Goal: Task Accomplishment & Management: Use online tool/utility

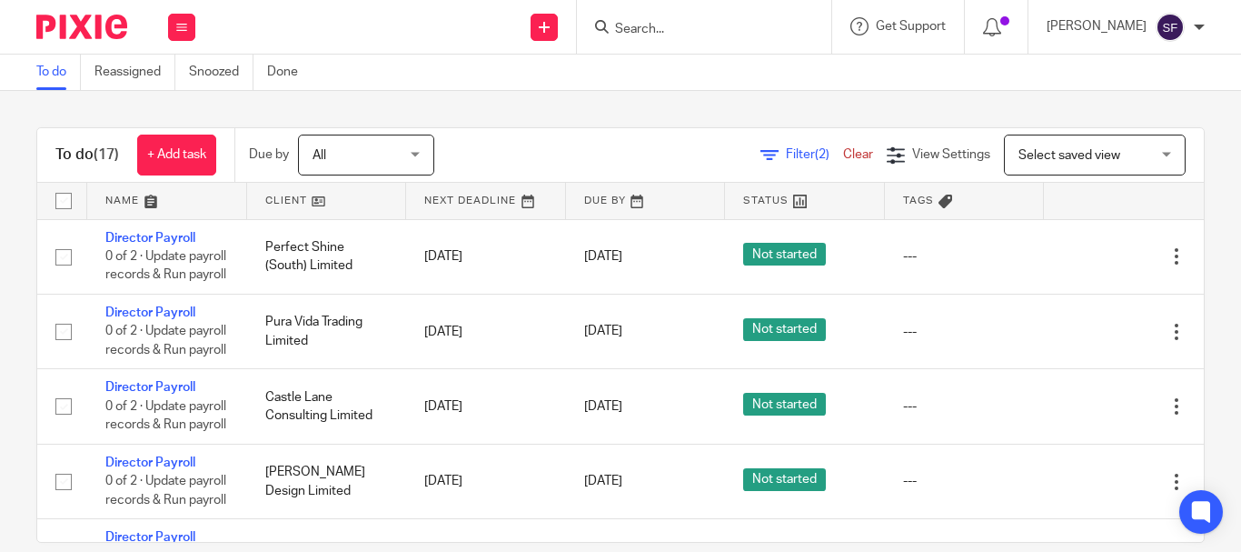
click at [731, 16] on form at bounding box center [710, 26] width 194 height 23
click at [713, 35] on input "Search" at bounding box center [695, 30] width 164 height 16
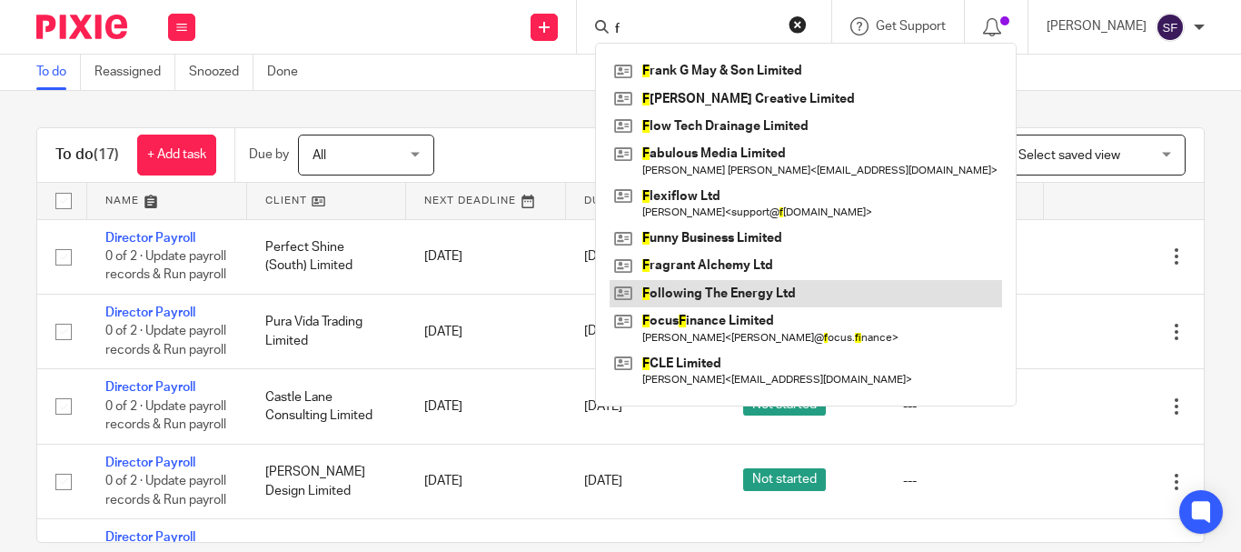
type input "f"
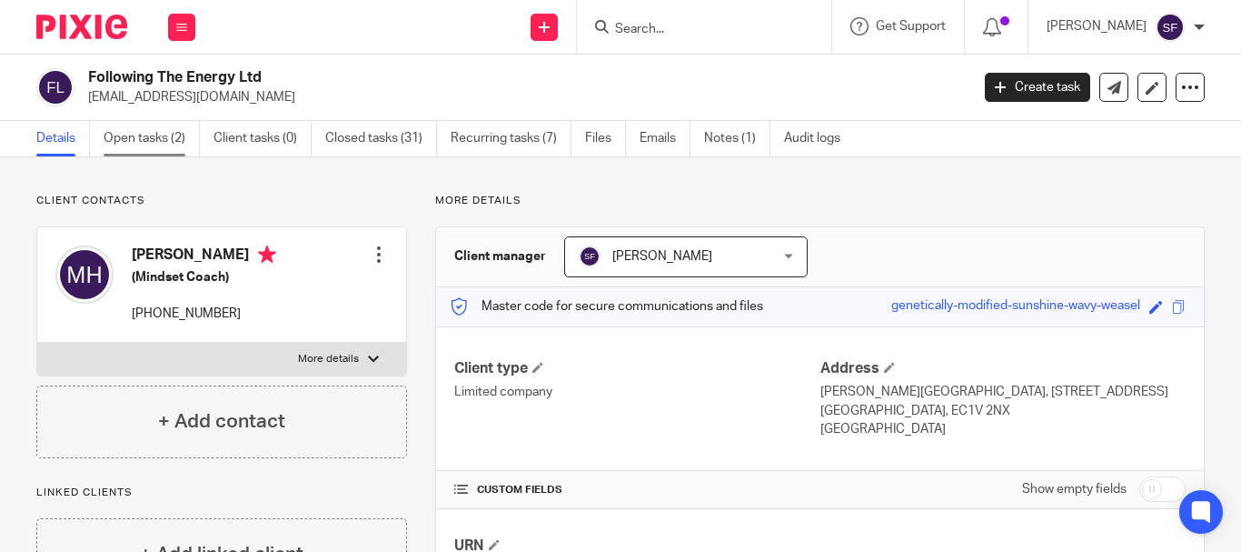
click at [138, 134] on link "Open tasks (2)" at bounding box center [152, 138] width 96 height 35
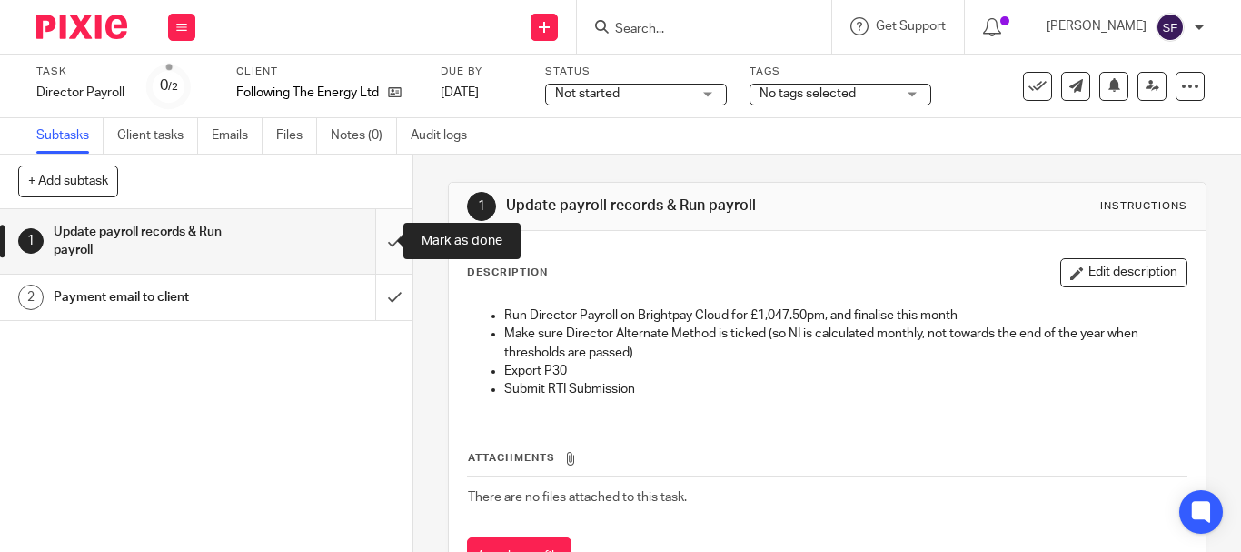
click at [391, 238] on input "submit" at bounding box center [206, 241] width 413 height 65
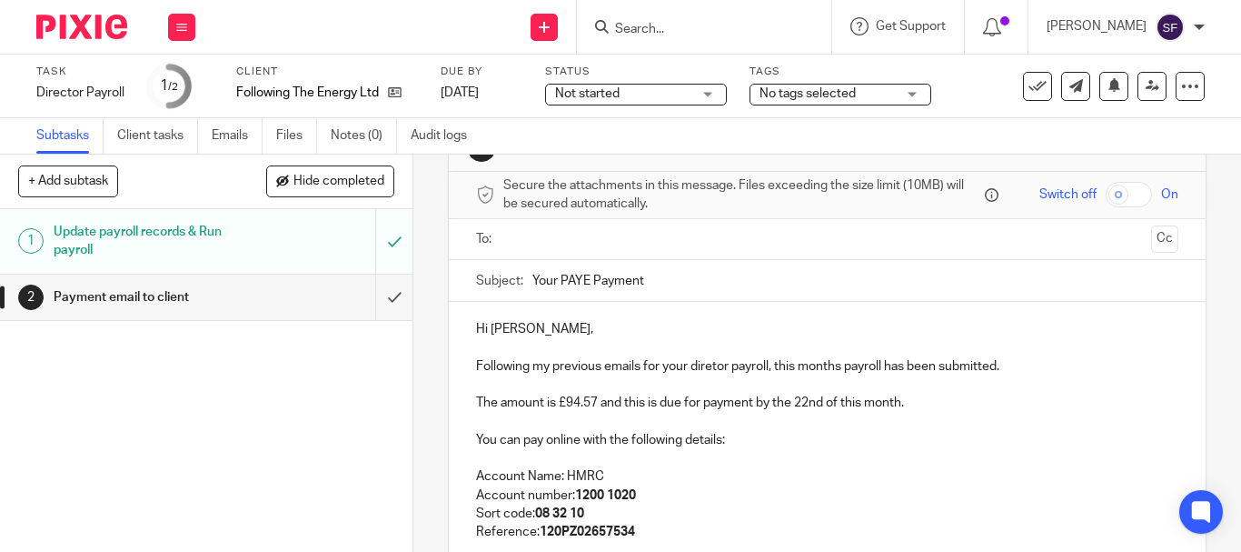
scroll to position [91, 0]
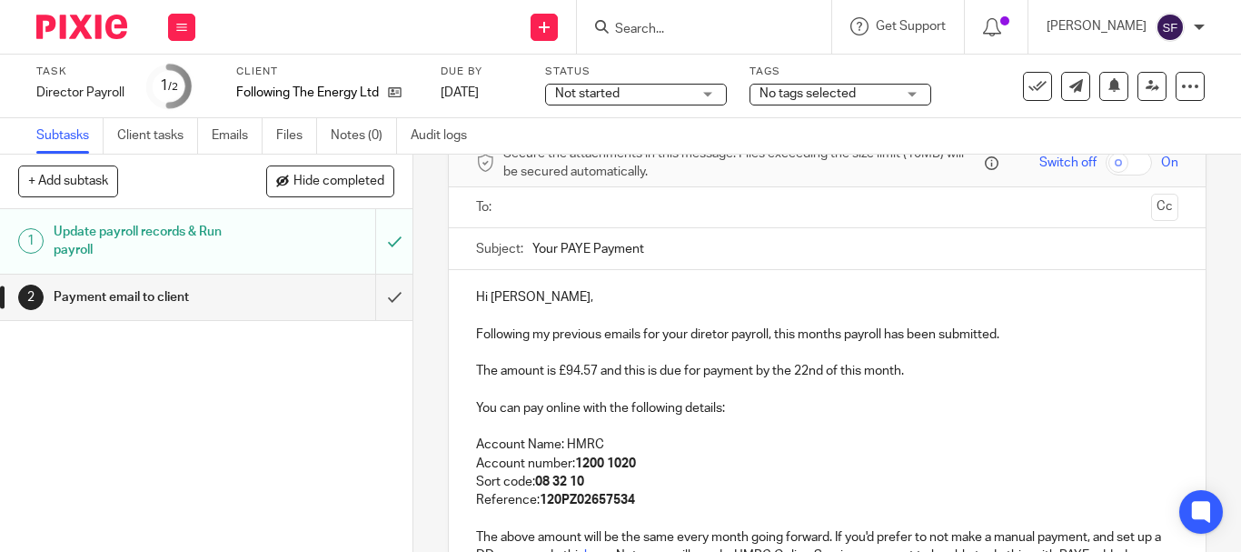
click at [708, 337] on p "Following my previous emails for your diretor payroll, this months payroll has …" at bounding box center [827, 334] width 702 height 18
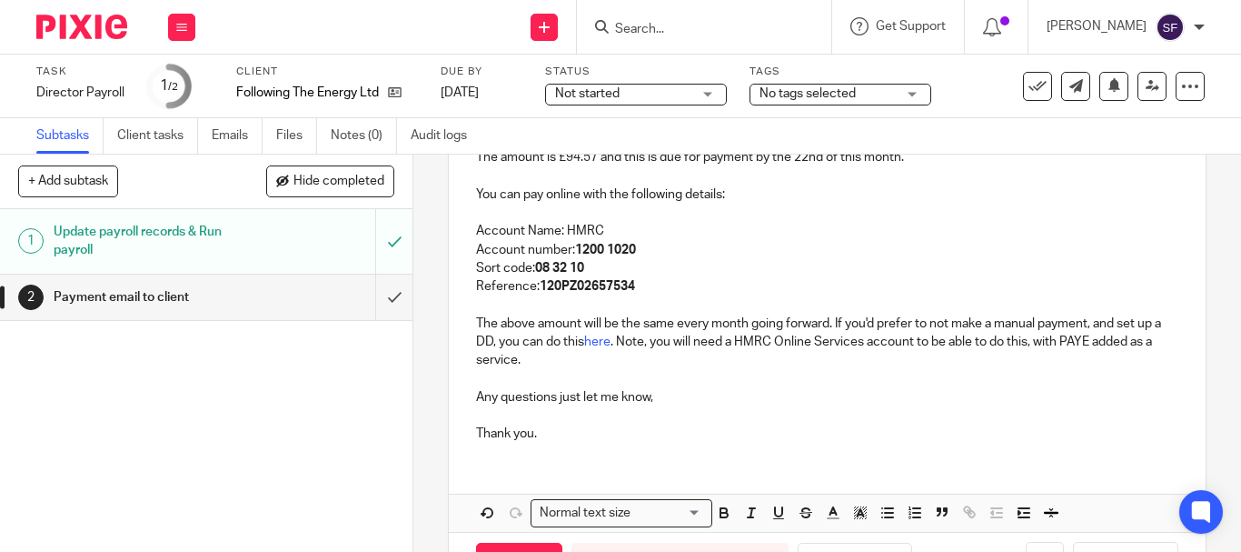
scroll to position [364, 0]
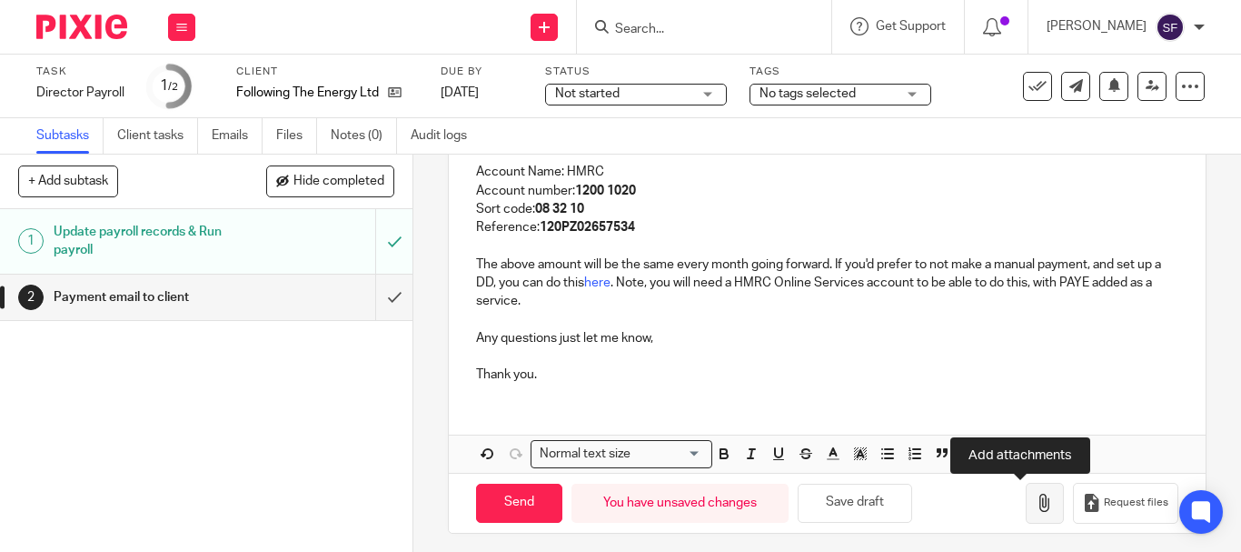
click at [1036, 503] on icon "button" at bounding box center [1045, 502] width 18 height 18
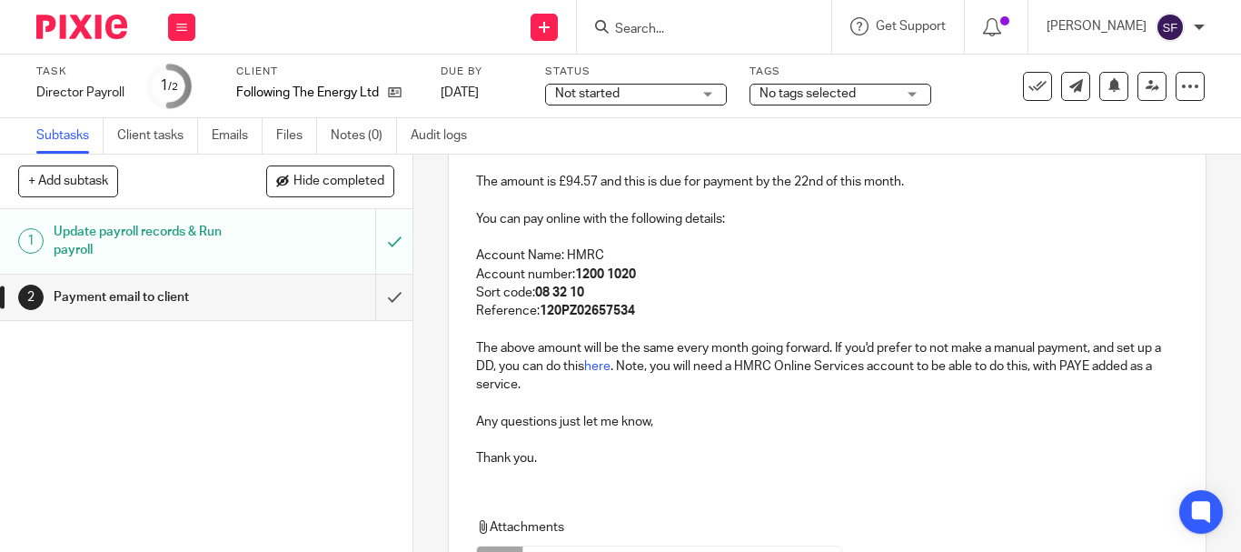
scroll to position [91, 0]
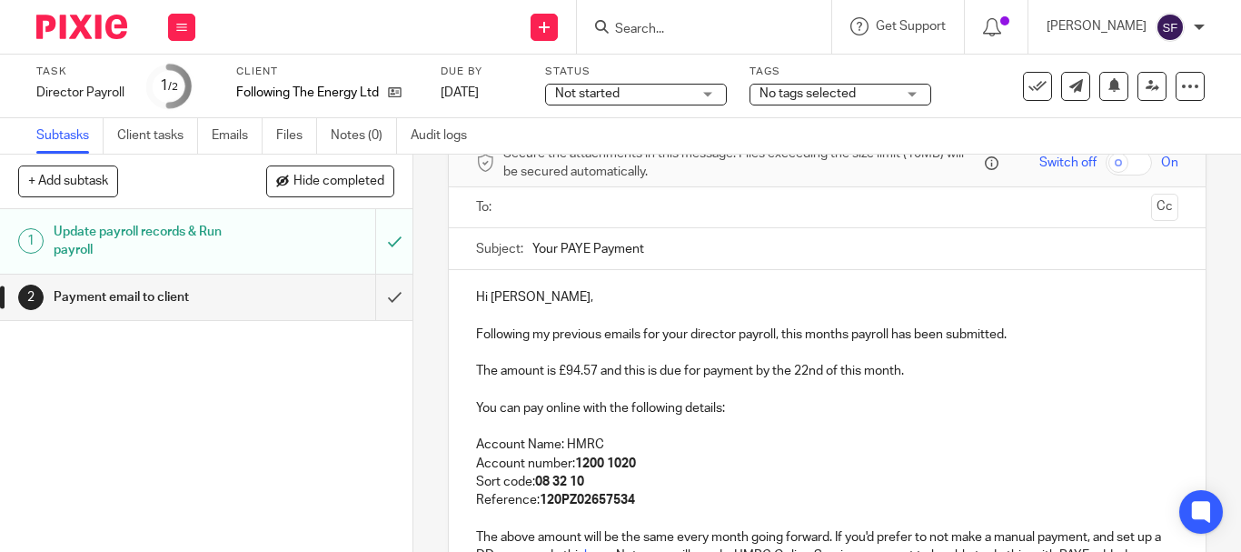
click at [546, 214] on input "text" at bounding box center [826, 207] width 633 height 21
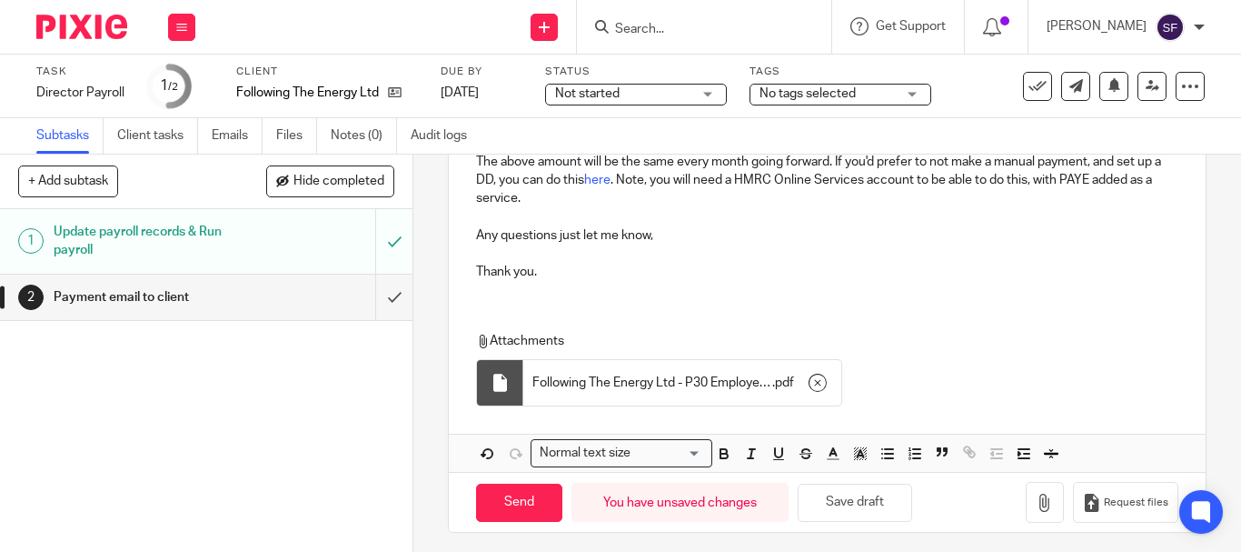
scroll to position [479, 0]
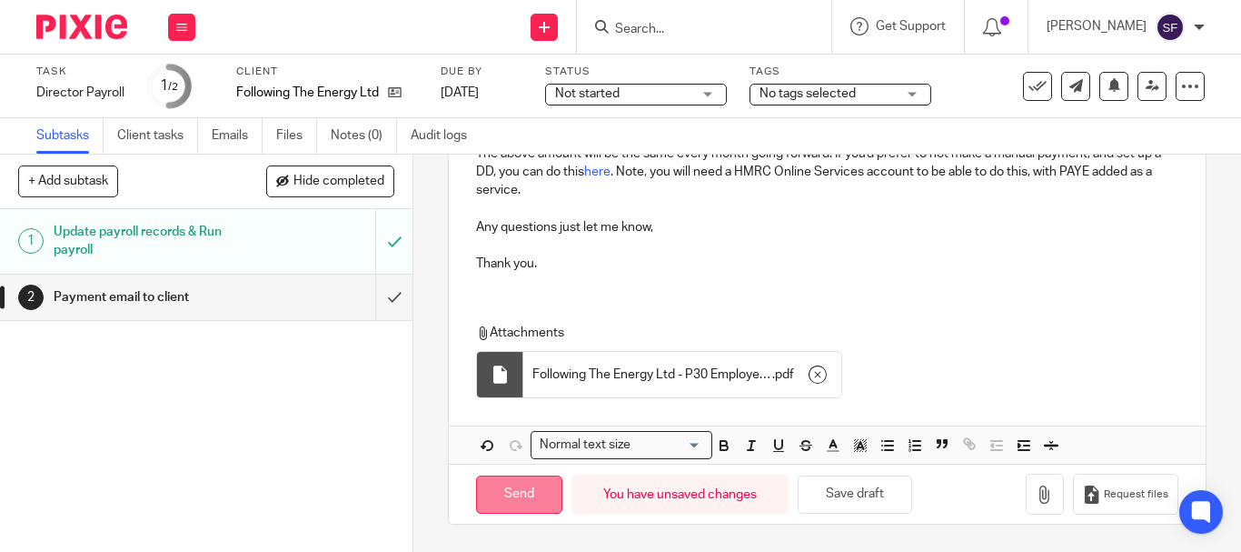
click at [529, 508] on input "Send" at bounding box center [519, 494] width 86 height 39
type input "Sent"
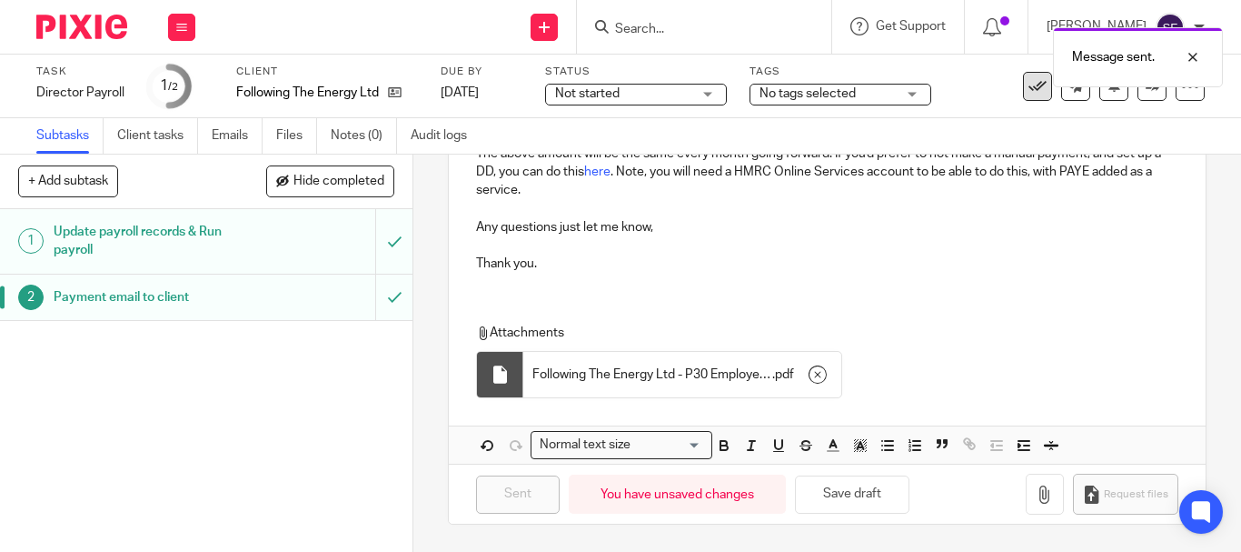
click at [1026, 95] on button at bounding box center [1037, 86] width 29 height 29
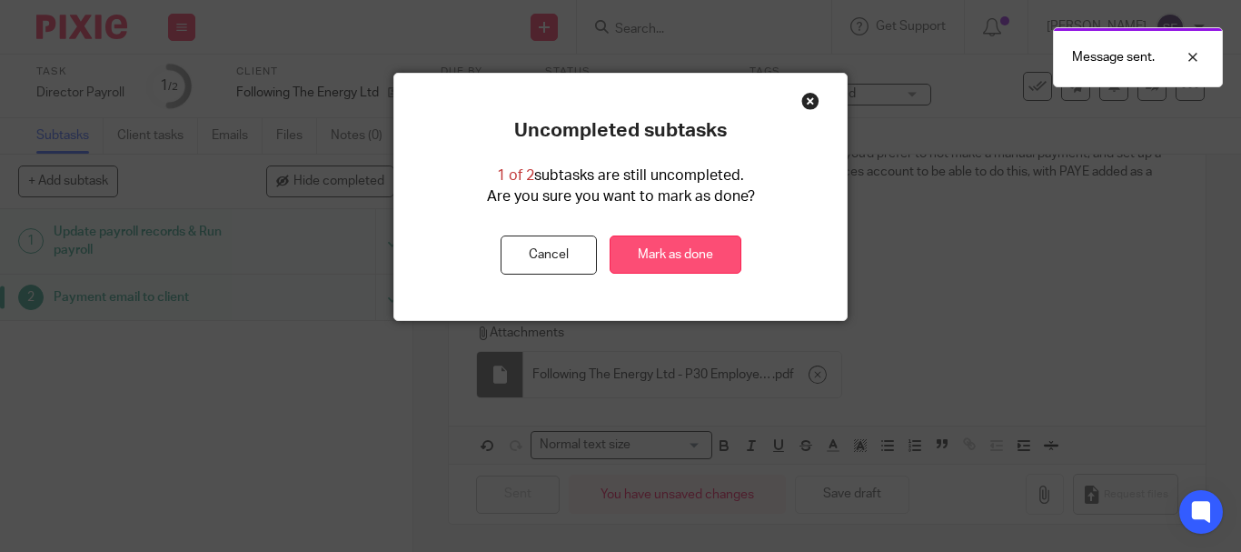
click at [693, 253] on link "Mark as done" at bounding box center [676, 254] width 132 height 39
